Goal: Task Accomplishment & Management: Complete application form

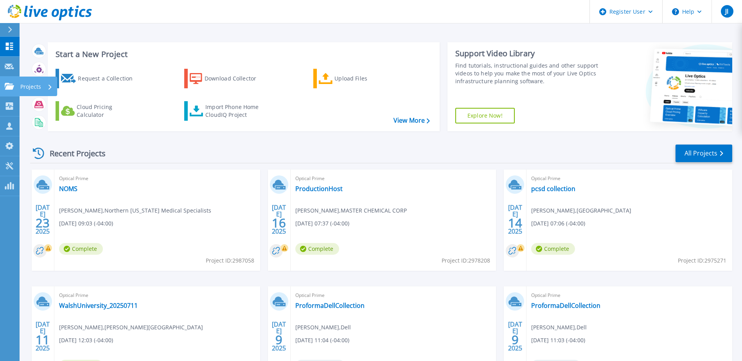
click at [29, 82] on p "Projects" at bounding box center [30, 87] width 21 height 20
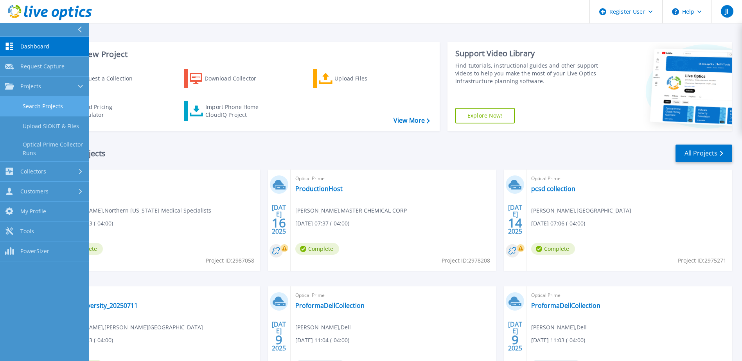
click at [62, 108] on link "Search Projects" at bounding box center [44, 107] width 89 height 20
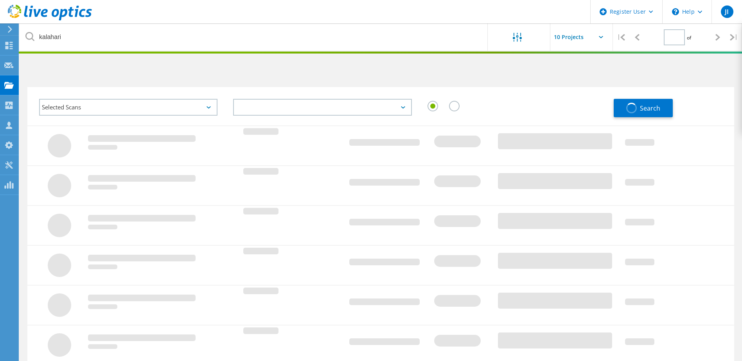
type input "1"
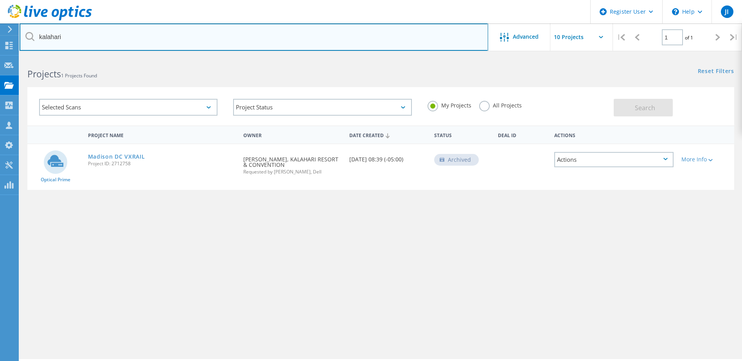
click at [191, 38] on input "kalahari" at bounding box center [254, 36] width 469 height 27
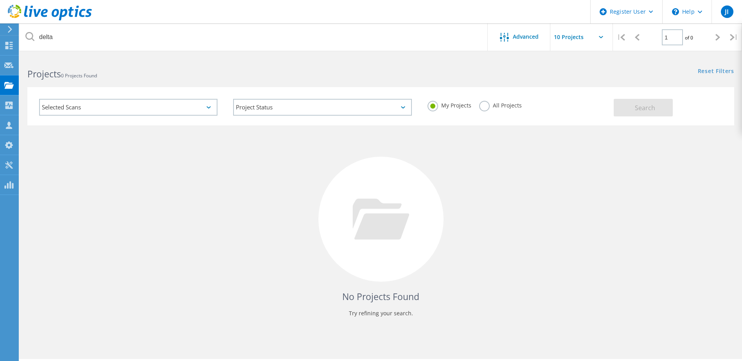
click at [482, 106] on label "All Projects" at bounding box center [500, 104] width 43 height 7
click at [0, 0] on input "All Projects" at bounding box center [0, 0] width 0 height 0
click at [644, 104] on span "Search" at bounding box center [645, 108] width 20 height 9
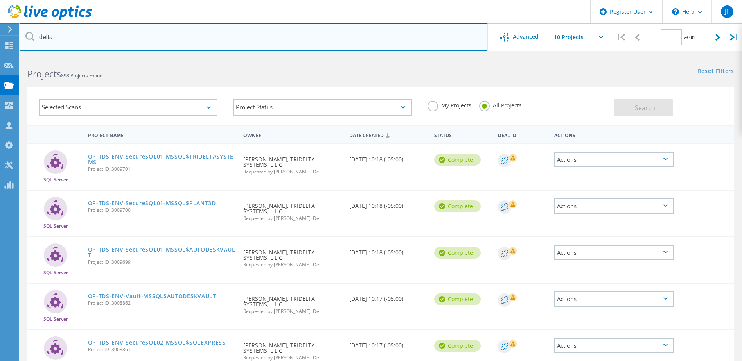
click at [91, 41] on input "delta" at bounding box center [254, 36] width 469 height 27
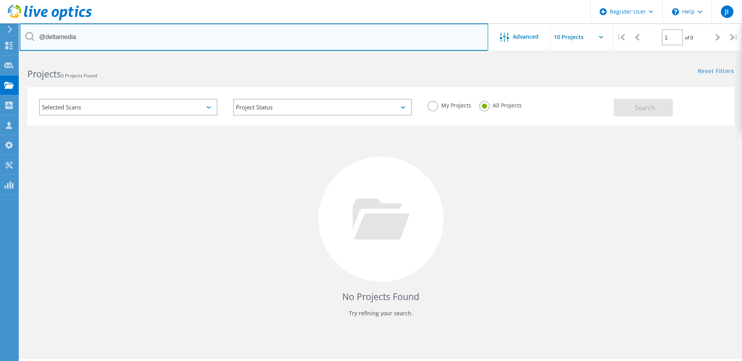
click at [69, 32] on input "@deltamedia" at bounding box center [254, 36] width 469 height 27
click at [77, 39] on input "@deltamedia" at bounding box center [254, 36] width 469 height 27
type input "@deltagroup"
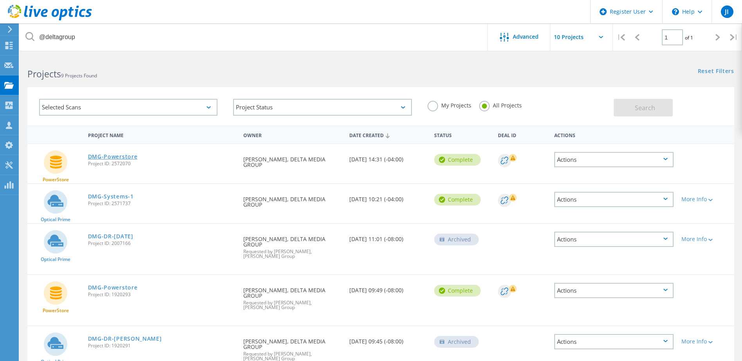
click at [128, 158] on link "DMG-Powerstore" at bounding box center [113, 156] width 50 height 5
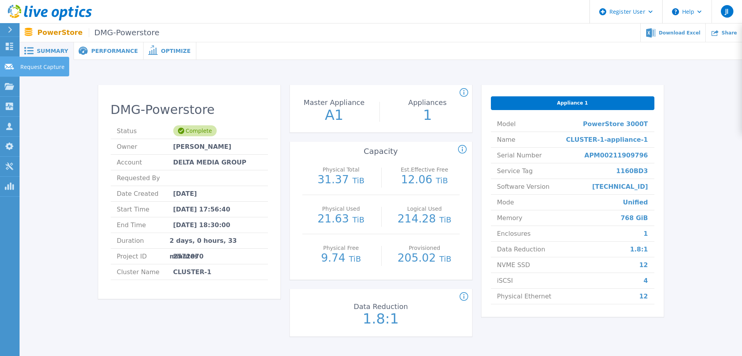
click at [32, 64] on p "Request Capture" at bounding box center [42, 67] width 44 height 20
click at [13, 73] on link "Request Capture Request Capture" at bounding box center [10, 67] width 20 height 20
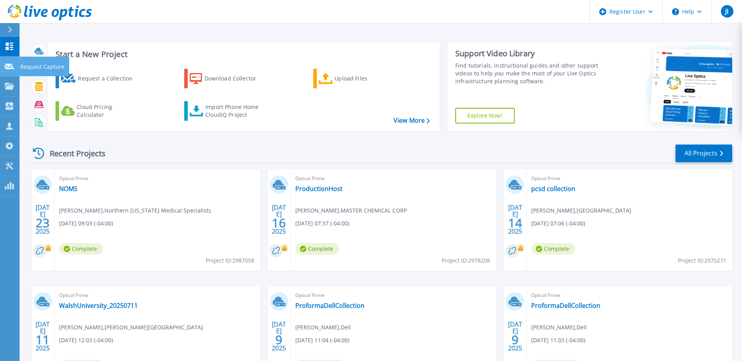
click at [43, 65] on p "Request Capture" at bounding box center [42, 67] width 44 height 20
click at [30, 64] on p "Request Capture" at bounding box center [42, 67] width 44 height 20
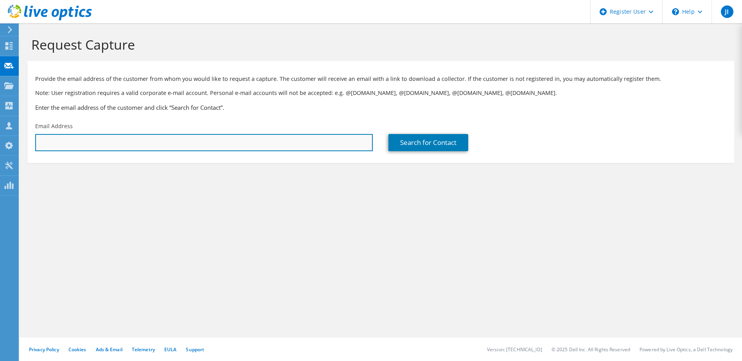
click at [101, 139] on input "text" at bounding box center [204, 142] width 338 height 17
paste input "[EMAIL_ADDRESS][DOMAIN_NAME]"
type input "jdieterle@deltagroup.com"
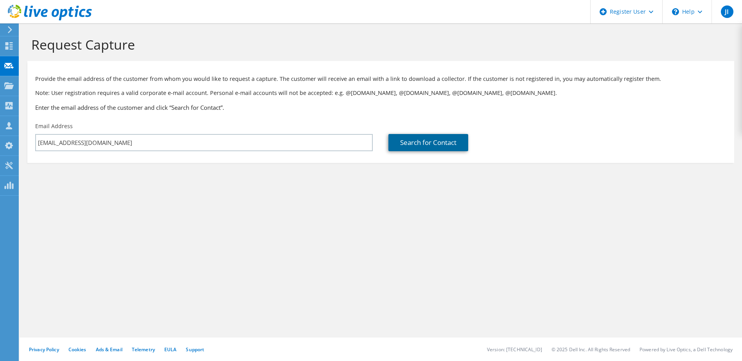
click at [456, 146] on link "Search for Contact" at bounding box center [428, 142] width 80 height 17
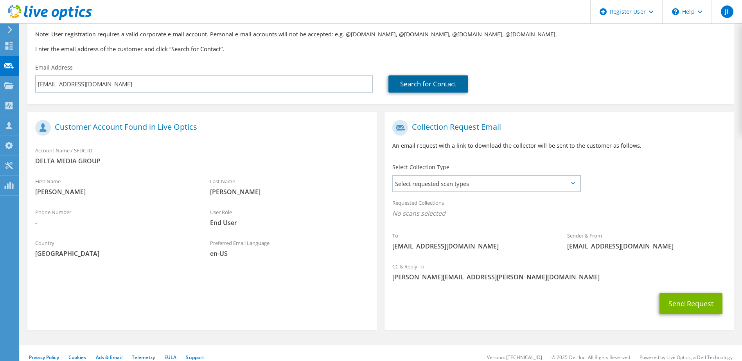
scroll to position [66, 0]
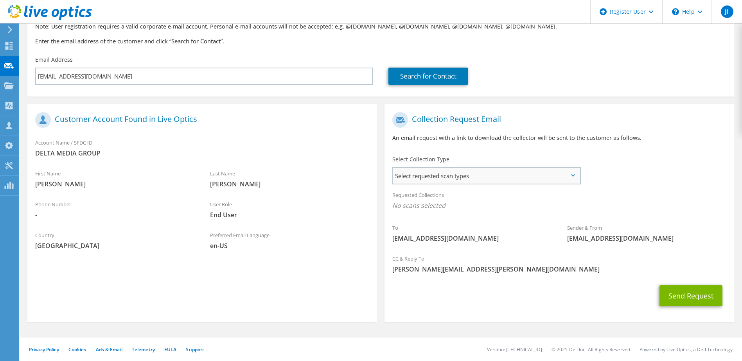
click at [423, 175] on span "Select requested scan types" at bounding box center [486, 176] width 186 height 16
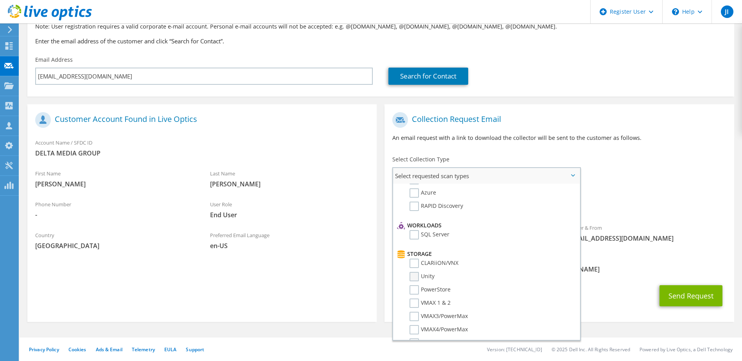
scroll to position [117, 0]
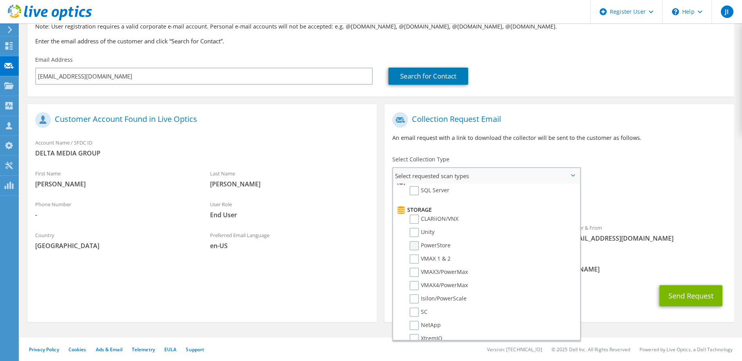
click at [417, 248] on label "PowerStore" at bounding box center [430, 245] width 41 height 9
click at [0, 0] on input "PowerStore" at bounding box center [0, 0] width 0 height 0
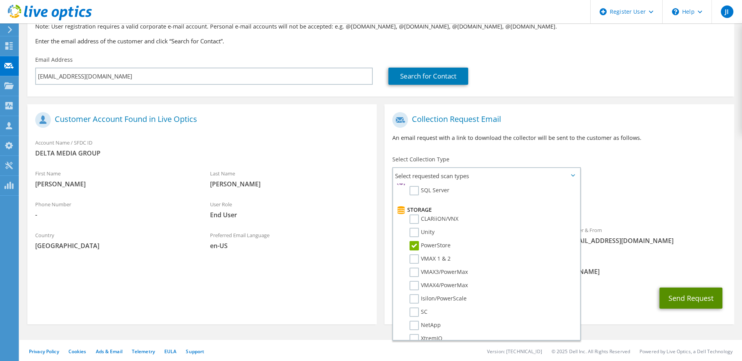
click at [703, 300] on button "Send Request" at bounding box center [690, 298] width 63 height 21
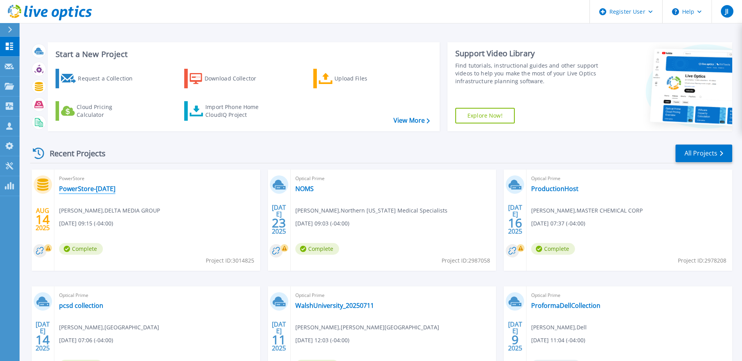
click at [97, 189] on link "PowerStore-AUG25" at bounding box center [87, 189] width 56 height 8
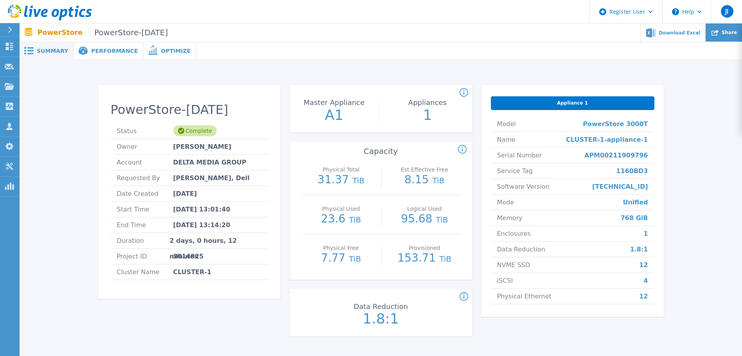
click at [726, 30] on span "Share" at bounding box center [729, 32] width 15 height 5
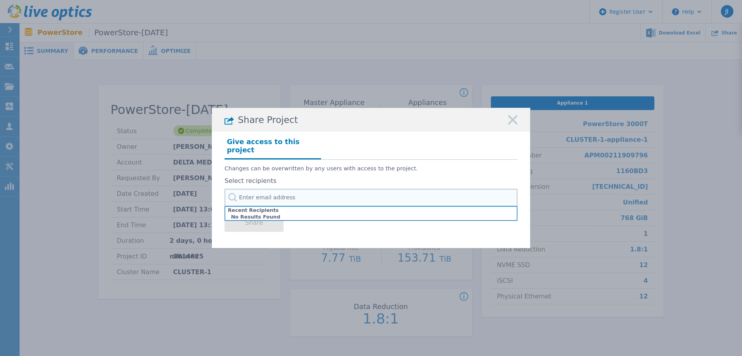
click at [318, 192] on input "text" at bounding box center [371, 198] width 293 height 18
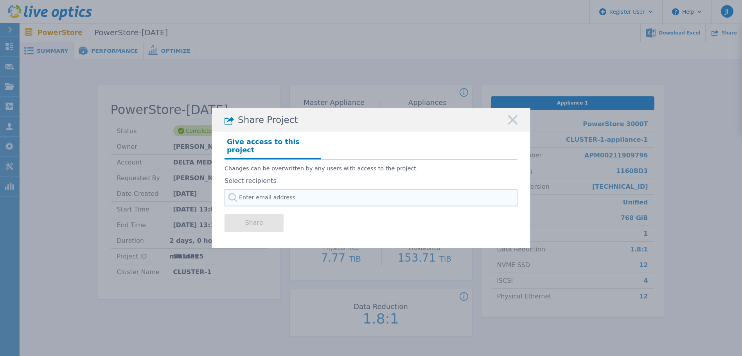
click at [472, 195] on input "text" at bounding box center [371, 198] width 293 height 18
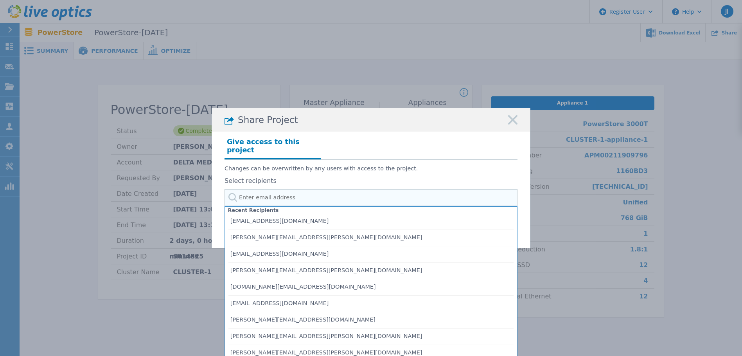
paste input "mdonnan@abtechtechnologies.com"
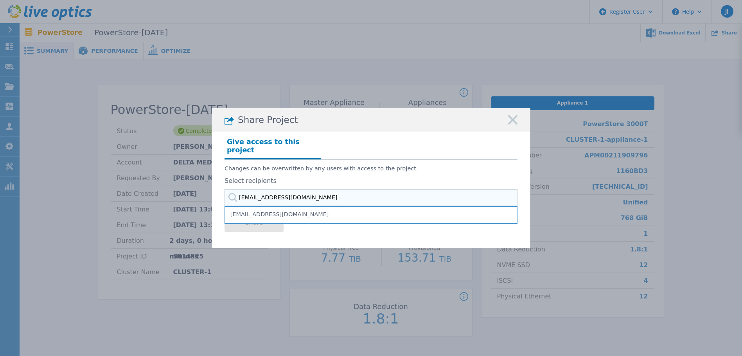
type input "mdonnan@abtechtechnologies.com"
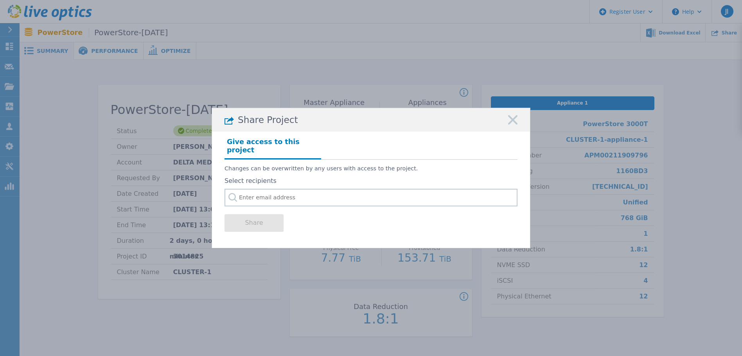
click at [368, 165] on p "Changes can be overwritten by any users with access to the project." at bounding box center [371, 168] width 293 height 7
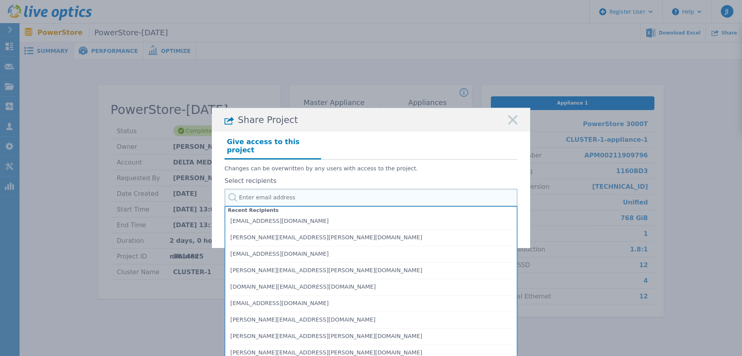
click at [300, 192] on input "text" at bounding box center [371, 198] width 293 height 18
paste input "mdonnan@abtechtechnologies.com"
type input "mdonnan@abtechtechnologies.com"
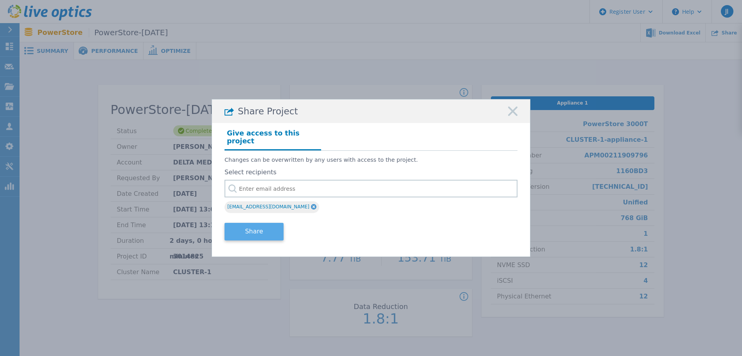
click at [252, 232] on button "Share" at bounding box center [254, 232] width 59 height 18
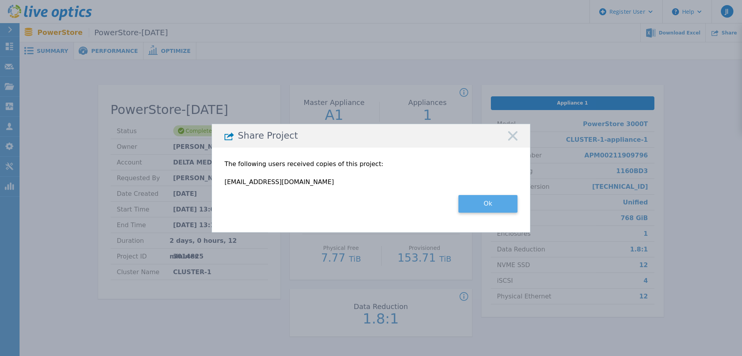
click at [485, 204] on button "Ok" at bounding box center [487, 204] width 59 height 18
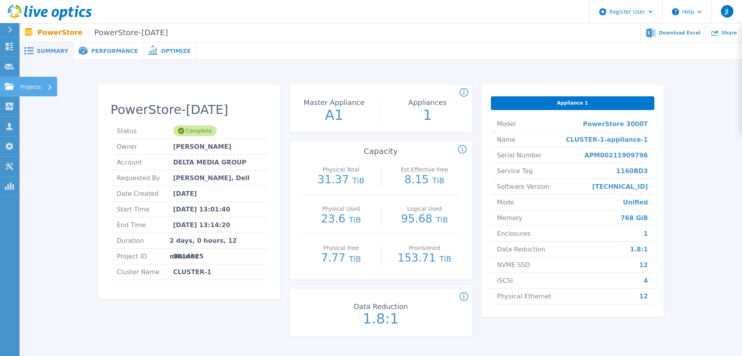
click at [30, 84] on p "Projects" at bounding box center [30, 87] width 21 height 20
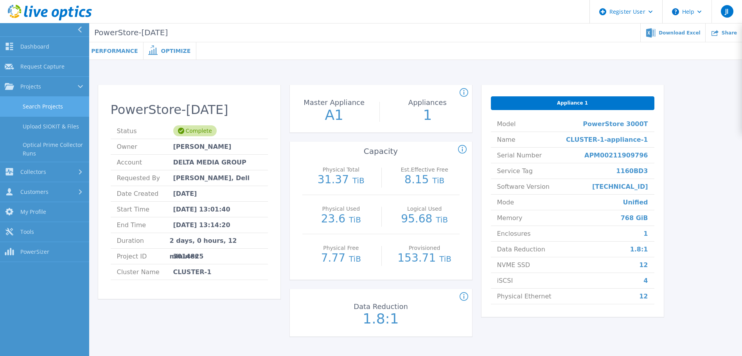
click at [56, 104] on link "Search Projects" at bounding box center [44, 107] width 89 height 20
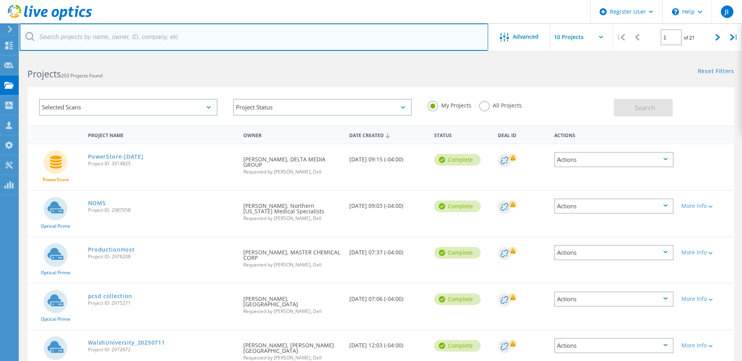
click at [117, 33] on input "text" at bounding box center [254, 36] width 469 height 27
type input "@deltagroup"
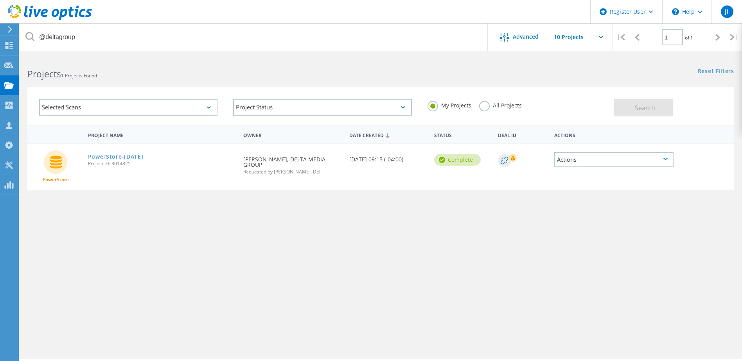
click at [487, 108] on label "All Projects" at bounding box center [500, 104] width 43 height 7
click at [0, 0] on input "All Projects" at bounding box center [0, 0] width 0 height 0
click at [655, 108] on button "Search" at bounding box center [643, 108] width 59 height 18
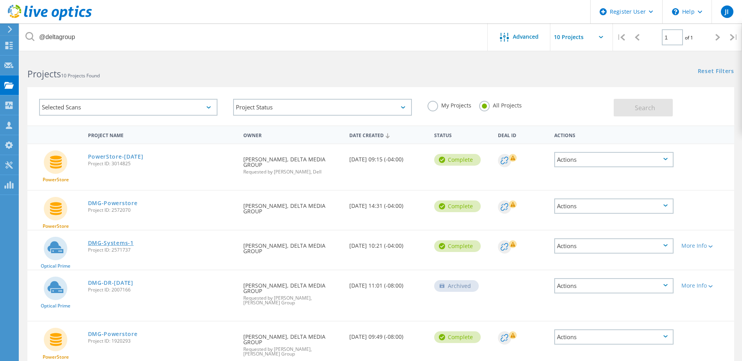
click at [117, 241] on link "DMG-Systems-1" at bounding box center [111, 243] width 46 height 5
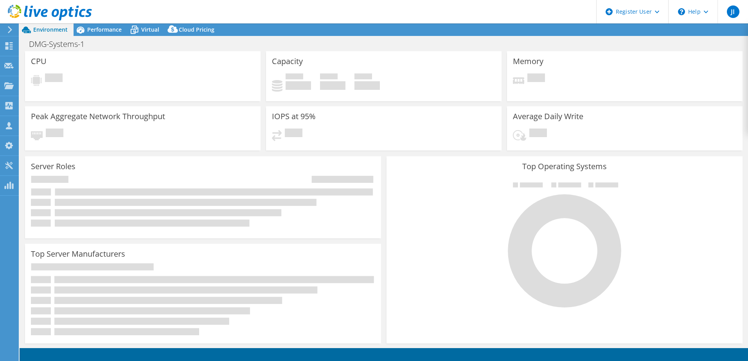
select select "USD"
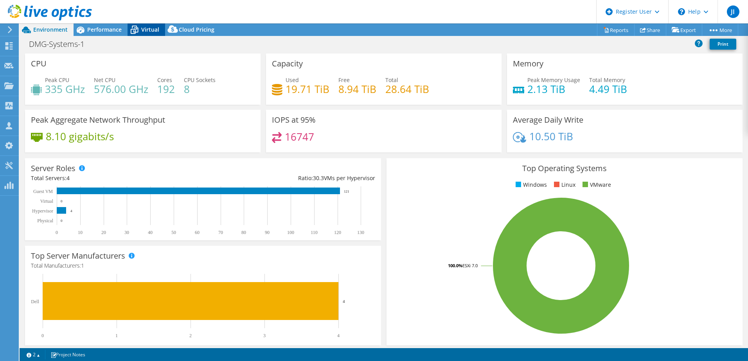
click at [139, 27] on icon at bounding box center [135, 30] width 14 height 14
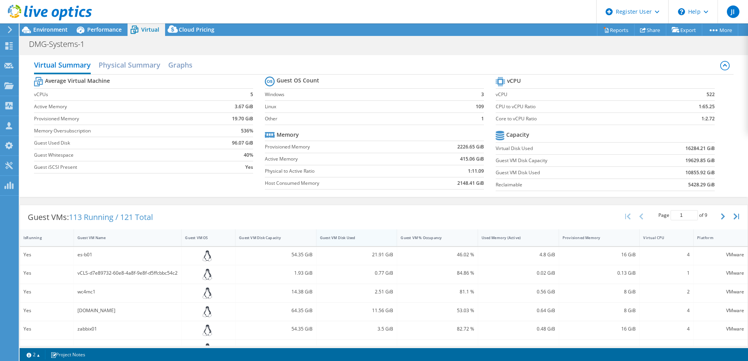
click at [345, 241] on div "Guest VM Disk Used" at bounding box center [351, 238] width 71 height 12
click at [354, 238] on div "Guest VM Disk Used" at bounding box center [352, 237] width 64 height 5
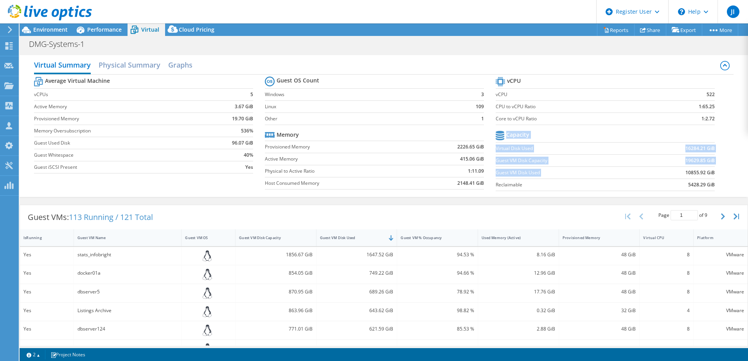
drag, startPoint x: 682, startPoint y: 173, endPoint x: 713, endPoint y: 175, distance: 31.4
click at [713, 175] on section "vCPU vCPU 522 CPU to vCPU Ratio 1:65.25 Core to vCPU Ratio 1:2.72 Capacity Virt…" at bounding box center [611, 135] width 231 height 120
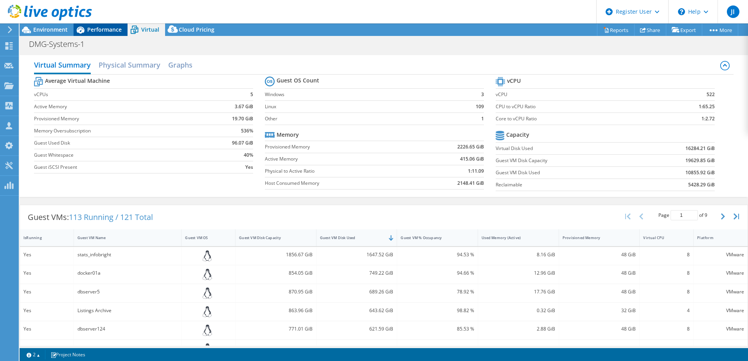
click at [110, 29] on span "Performance" at bounding box center [104, 29] width 34 height 7
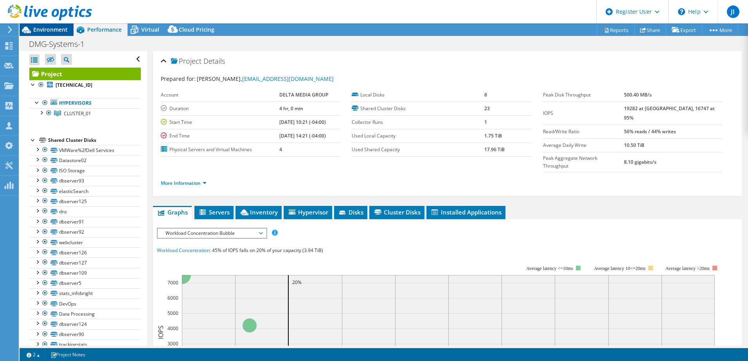
click at [59, 27] on span "Environment" at bounding box center [50, 29] width 34 height 7
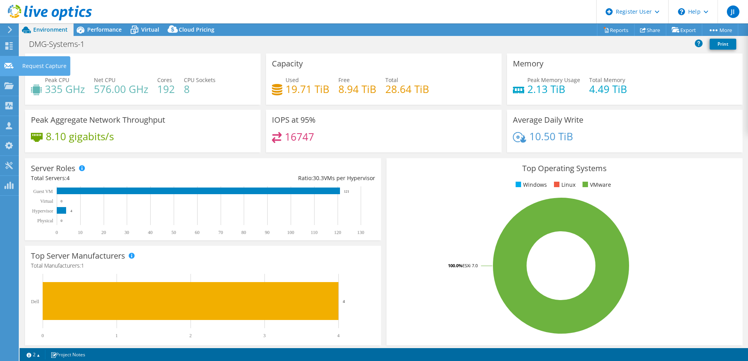
click at [7, 68] on use at bounding box center [8, 66] width 9 height 6
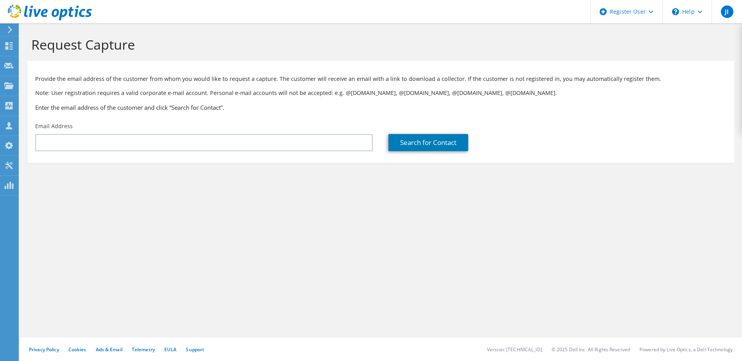
click at [27, 87] on section "Request Capture Provide the email address of the customer from whom you would l…" at bounding box center [381, 112] width 722 height 179
click at [8, 83] on use at bounding box center [8, 85] width 9 height 7
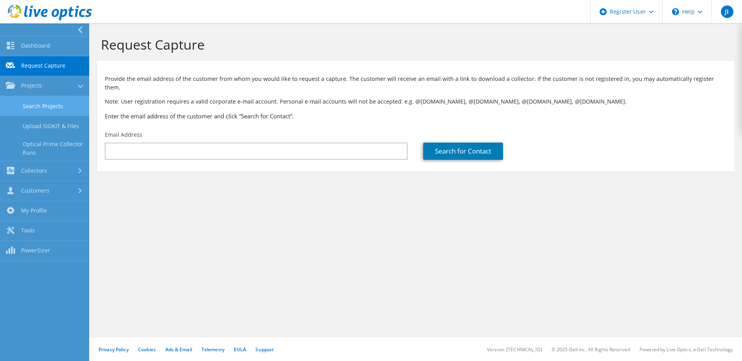
click at [52, 110] on link "Search Projects" at bounding box center [44, 106] width 89 height 20
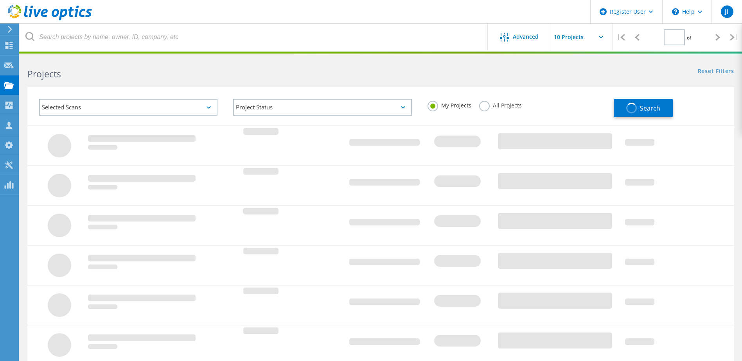
type input "1"
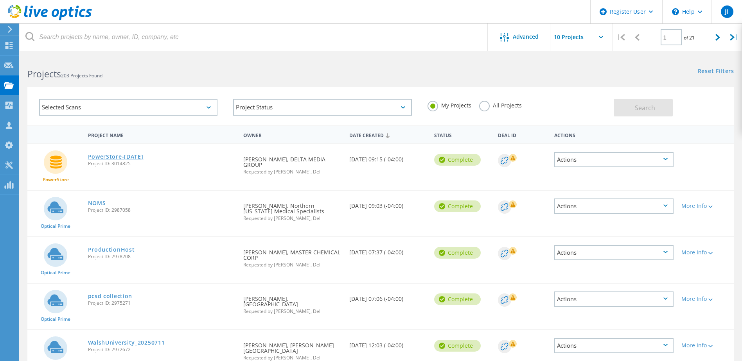
click at [114, 159] on link "PowerStore-[DATE]" at bounding box center [116, 156] width 56 height 5
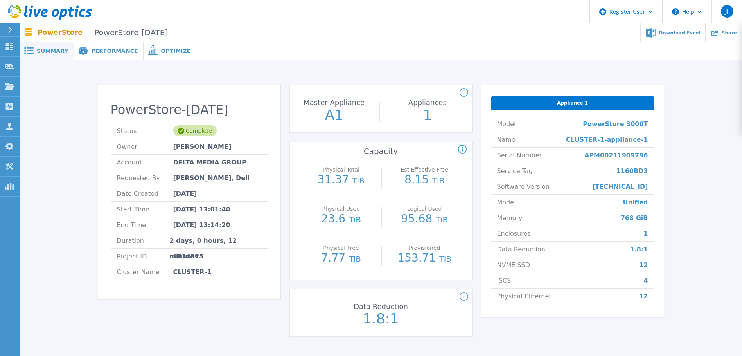
click at [108, 50] on span "Performance" at bounding box center [114, 50] width 47 height 5
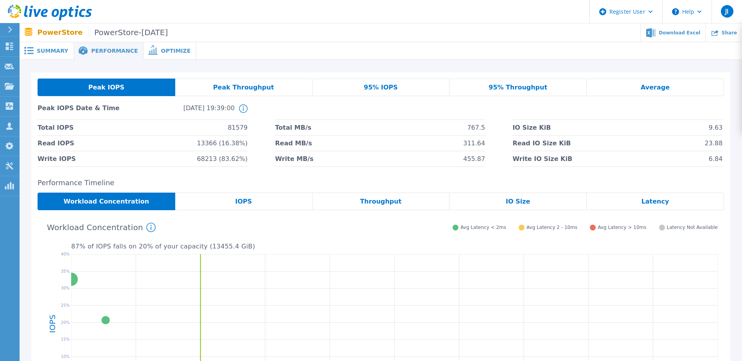
click at [53, 48] on span "Summary" at bounding box center [52, 50] width 31 height 5
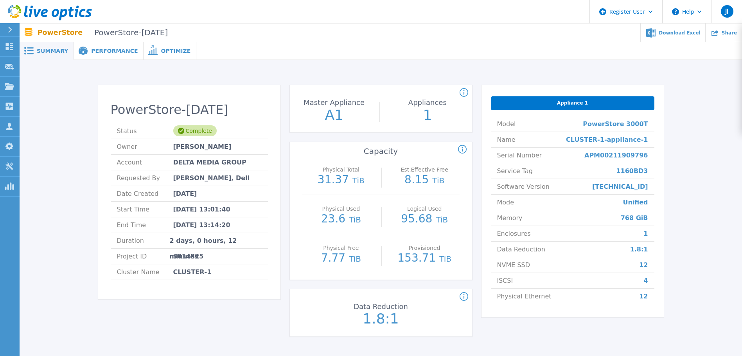
click at [116, 52] on span "Performance" at bounding box center [114, 50] width 47 height 5
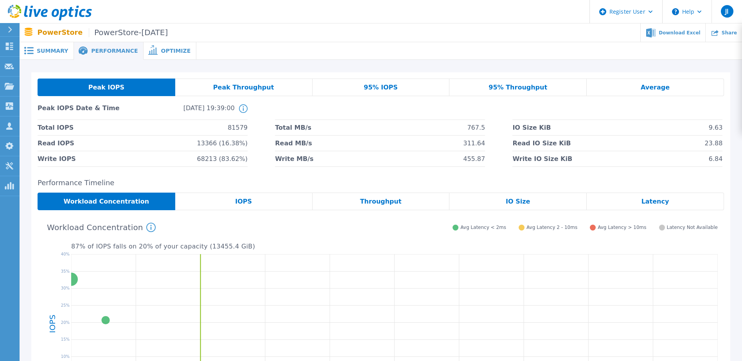
click at [44, 48] on span "Summary" at bounding box center [52, 50] width 31 height 5
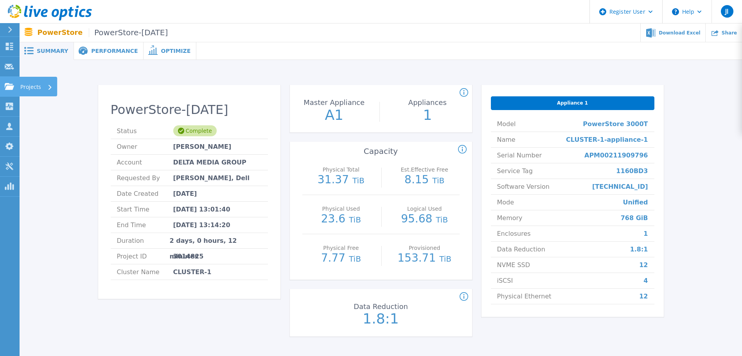
click at [33, 85] on p "Projects" at bounding box center [30, 87] width 21 height 20
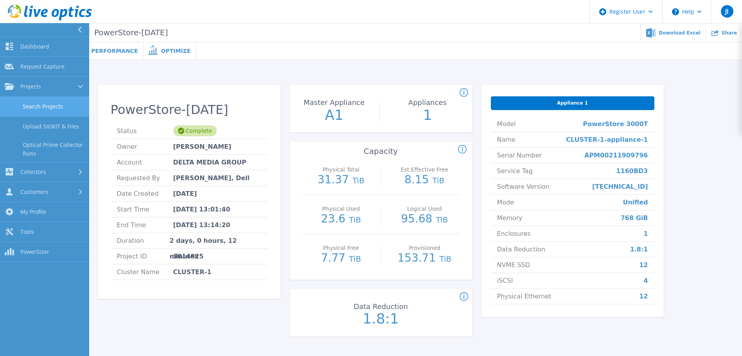
click at [66, 106] on link "Search Projects" at bounding box center [44, 107] width 89 height 20
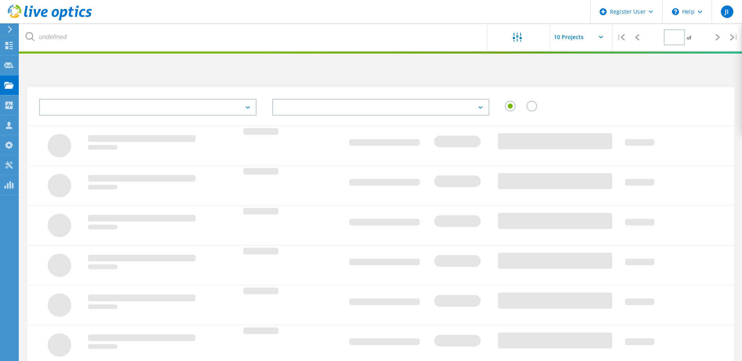
type input "1"
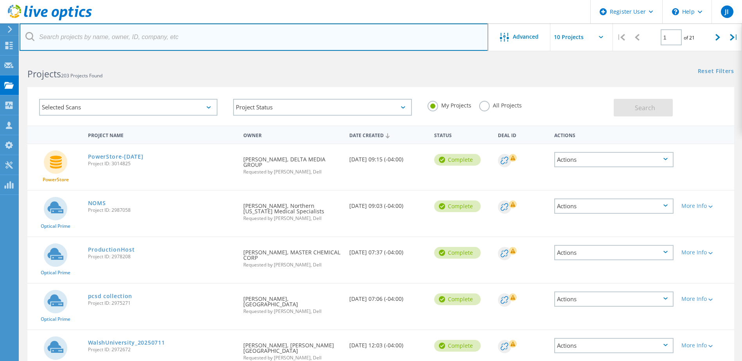
click at [140, 40] on input "text" at bounding box center [254, 36] width 469 height 27
type input "@deltagroup"
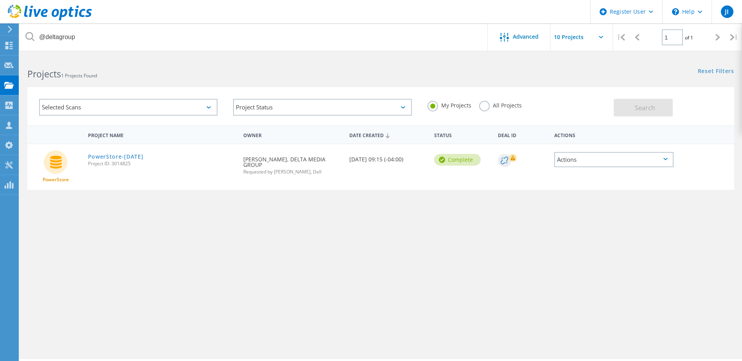
drag, startPoint x: 487, startPoint y: 107, endPoint x: 524, endPoint y: 106, distance: 36.4
click at [487, 107] on label "All Projects" at bounding box center [500, 104] width 43 height 7
click at [0, 0] on input "All Projects" at bounding box center [0, 0] width 0 height 0
click at [638, 109] on span "Search" at bounding box center [645, 108] width 20 height 9
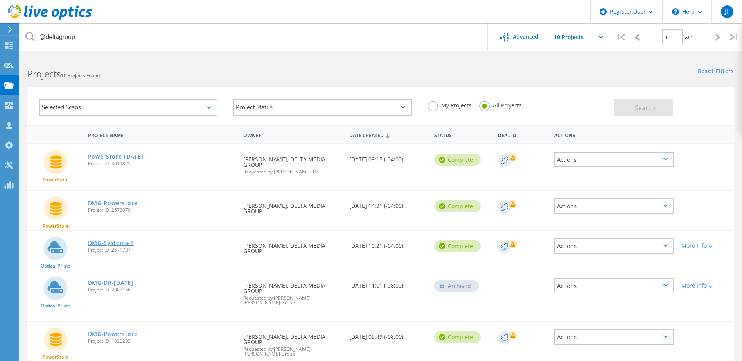
click at [119, 241] on link "DMG-Systems-1" at bounding box center [111, 243] width 46 height 5
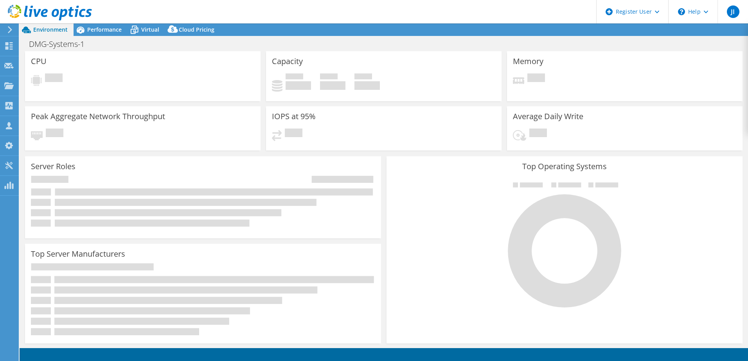
select select "USD"
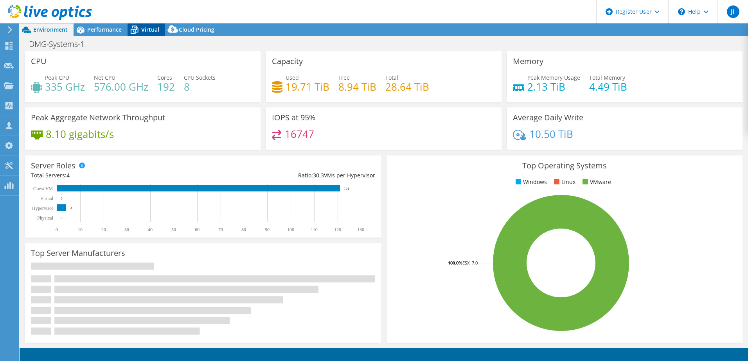
click at [143, 31] on span "Virtual" at bounding box center [150, 29] width 18 height 7
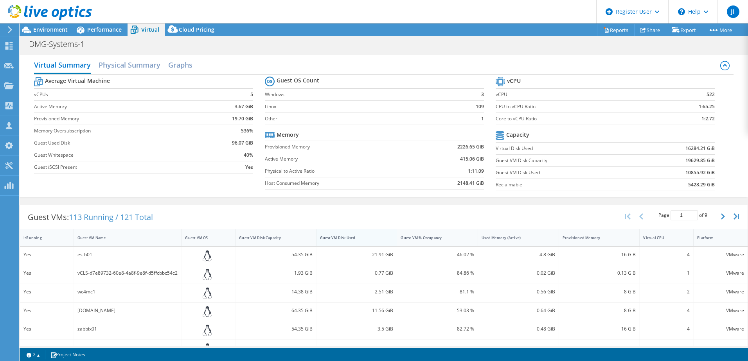
click at [336, 239] on div "Guest VM Disk Used" at bounding box center [352, 237] width 64 height 5
click at [342, 240] on div "Guest VM Disk Used" at bounding box center [352, 237] width 64 height 5
